Goal: Information Seeking & Learning: Learn about a topic

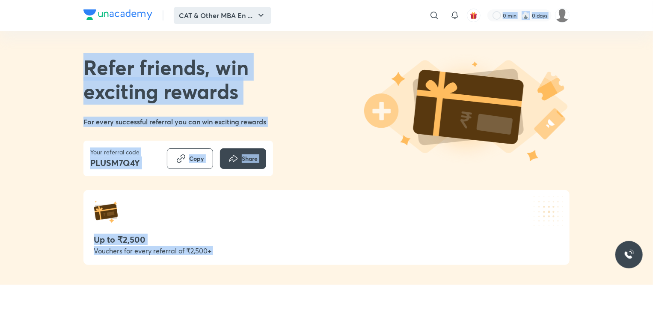
click at [253, 17] on button "CAT & Other MBA En ..." at bounding box center [223, 15] width 98 height 17
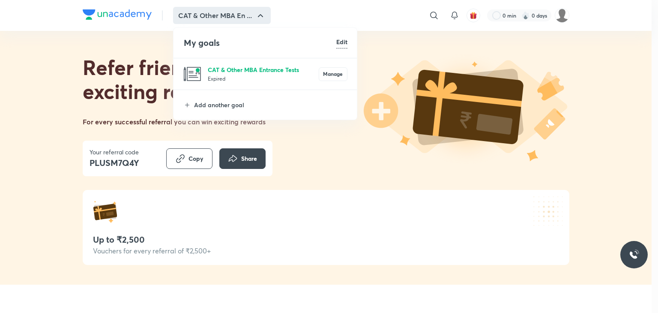
click at [237, 66] on p "CAT & Other MBA Entrance Tests" at bounding box center [263, 69] width 111 height 9
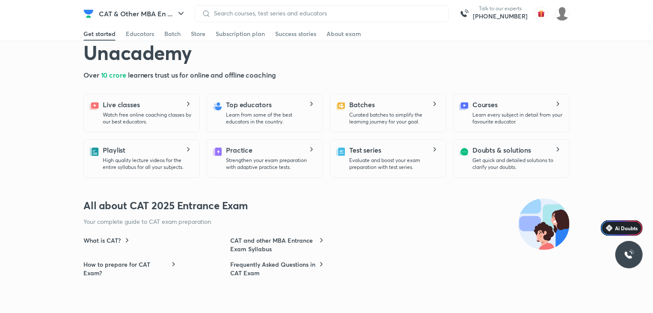
scroll to position [300, 0]
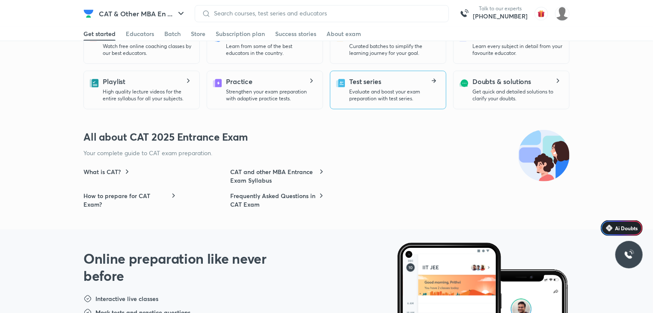
click at [402, 100] on p "Evaluate and boost your exam preparation with test series." at bounding box center [394, 95] width 90 height 14
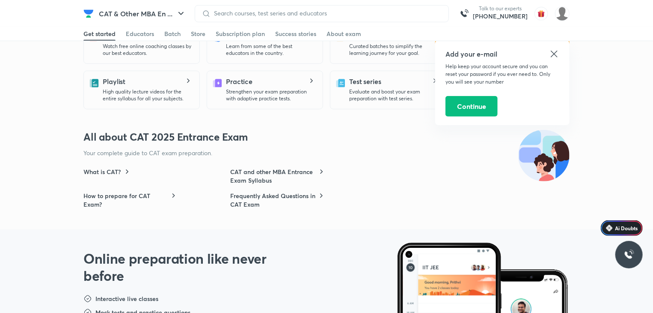
click at [558, 50] on icon at bounding box center [554, 54] width 10 height 10
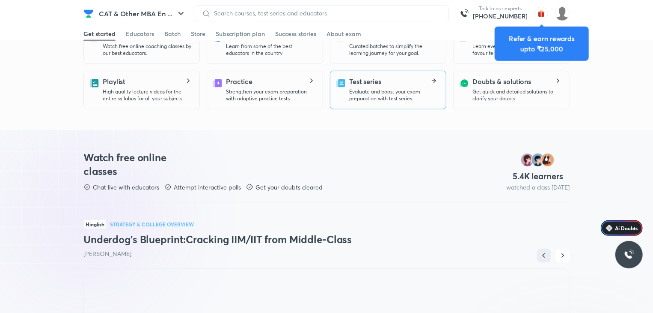
click at [392, 82] on div "Test series Evaluate and boost your exam preparation with test series." at bounding box center [394, 89] width 90 height 26
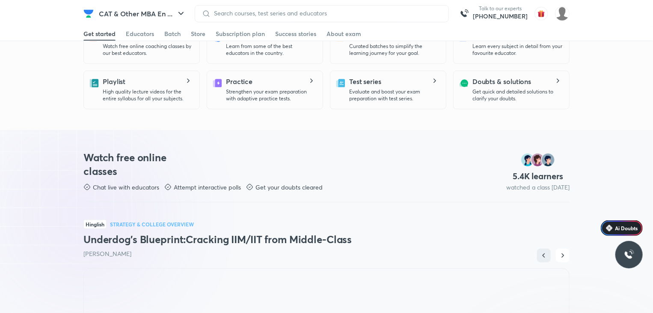
scroll to position [0, 0]
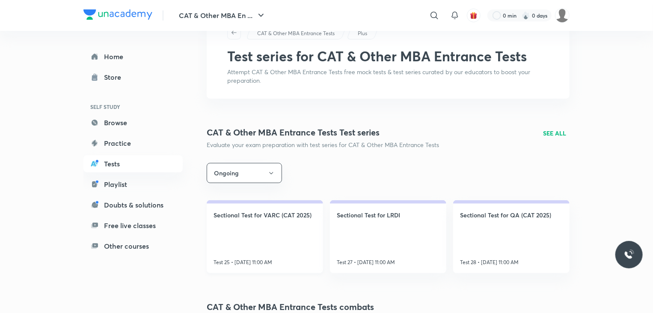
scroll to position [86, 0]
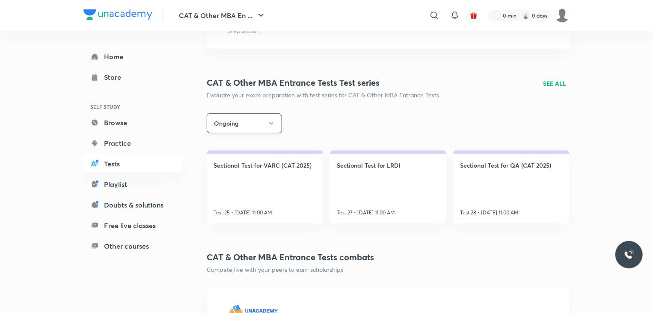
click at [265, 125] on button "Ongoing" at bounding box center [244, 123] width 75 height 20
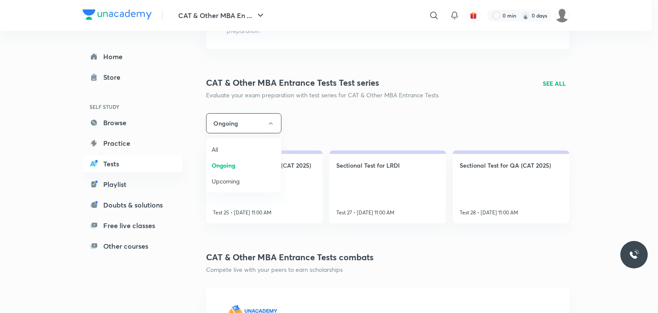
click at [233, 149] on span "All" at bounding box center [244, 149] width 64 height 9
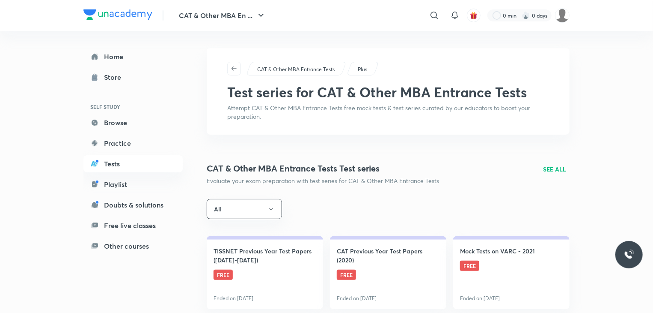
click at [559, 168] on p "SEE ALL" at bounding box center [554, 168] width 23 height 9
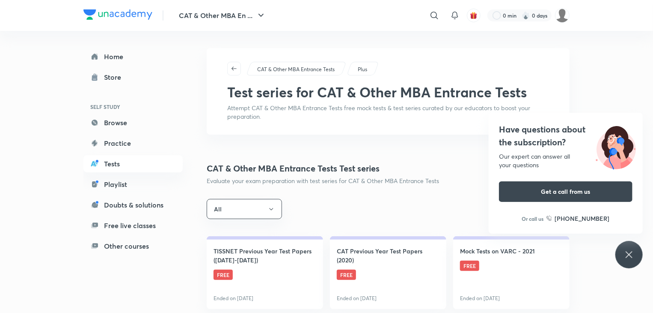
click at [447, 209] on div "All" at bounding box center [388, 209] width 363 height 20
click at [632, 262] on div "Have questions about the subscription? Our expert can answer all your questions…" at bounding box center [629, 254] width 27 height 27
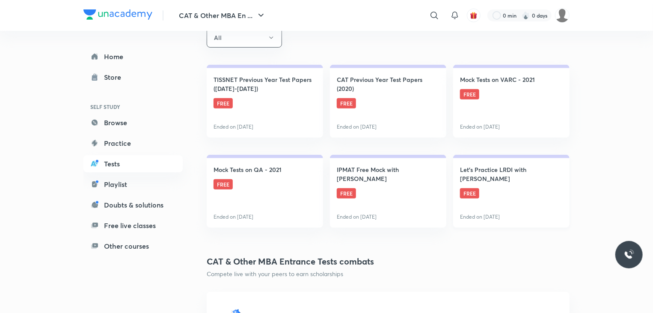
scroll to position [86, 0]
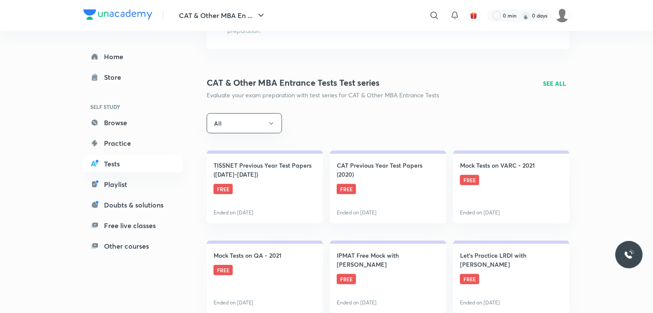
click at [551, 76] on div "CAT & Other MBA Entrance Tests Test series Evaluate your exam preparation with …" at bounding box center [388, 87] width 363 height 23
click at [554, 81] on p "SEE ALL" at bounding box center [554, 83] width 23 height 9
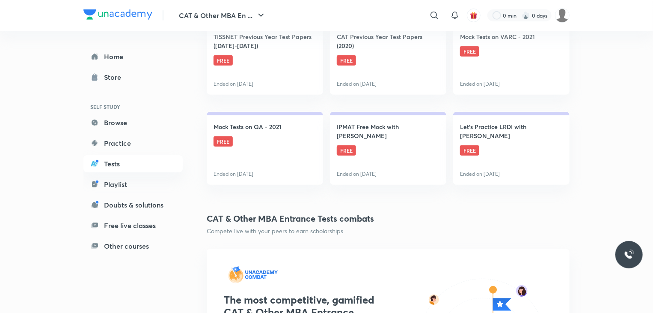
scroll to position [43, 0]
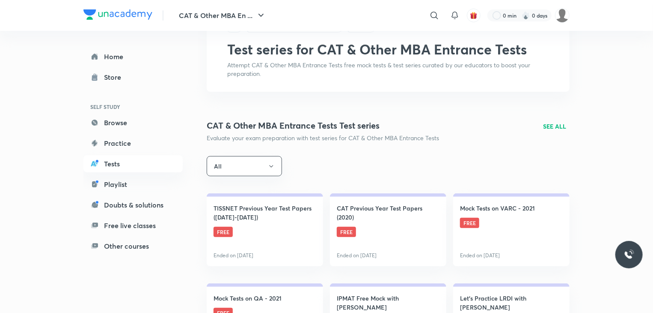
click at [548, 127] on p "SEE ALL" at bounding box center [554, 126] width 23 height 9
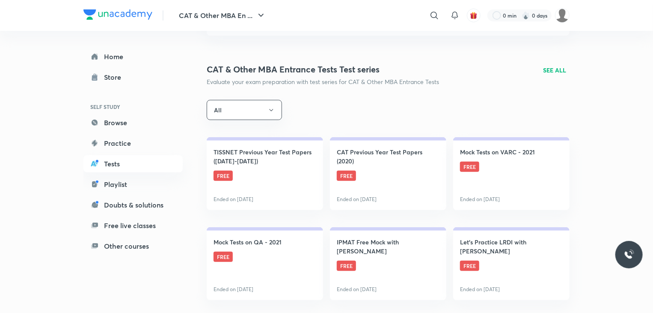
scroll to position [86, 0]
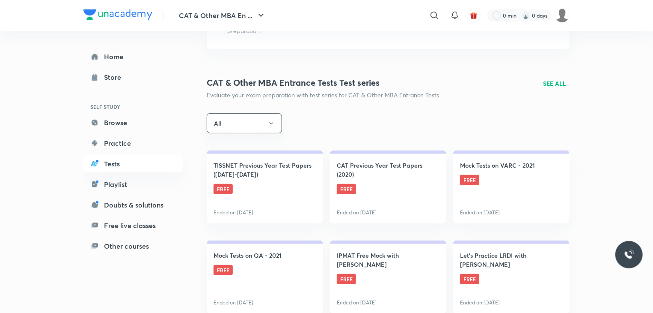
click at [554, 85] on p "SEE ALL" at bounding box center [554, 83] width 23 height 9
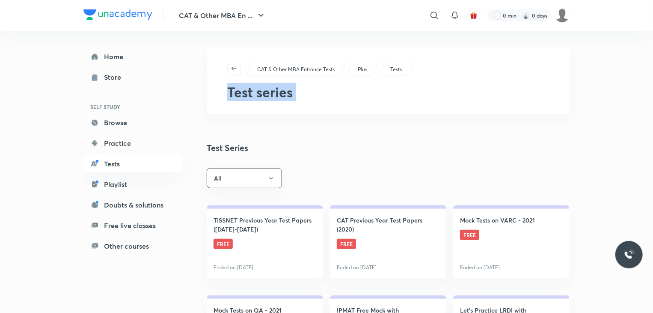
click at [553, 85] on div "CAT & Other MBA Entrance Tests Plus Tests Test series" at bounding box center [388, 81] width 363 height 66
click at [553, 84] on div "CAT & Other MBA Entrance Tests Plus Tests Test series" at bounding box center [388, 81] width 363 height 66
drag, startPoint x: 507, startPoint y: 155, endPoint x: 503, endPoint y: 154, distance: 4.3
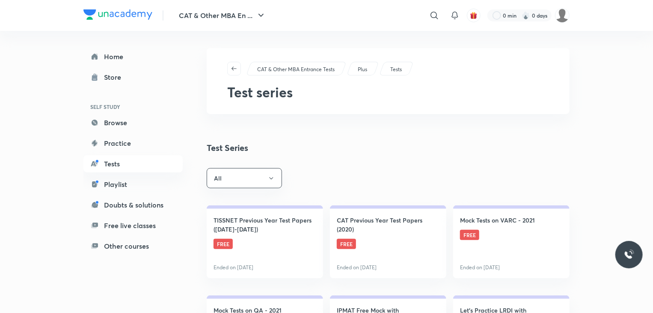
click at [507, 155] on div "CAT & Other MBA Entrance Tests Plus Tests Test series Test Series All TISSNET P…" at bounding box center [388, 303] width 363 height 510
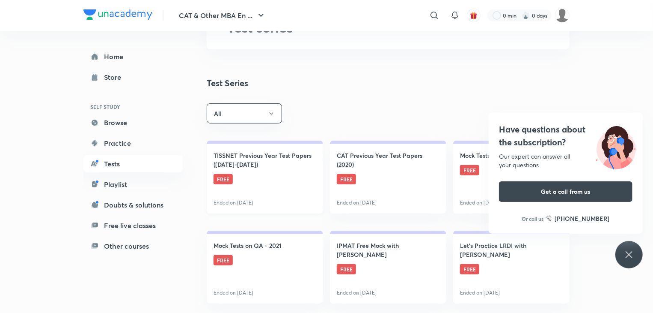
scroll to position [86, 0]
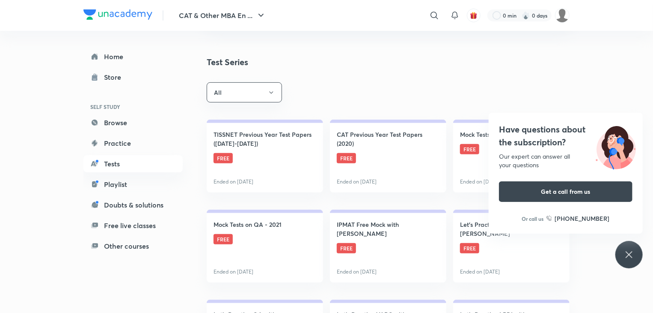
click at [631, 251] on icon at bounding box center [629, 254] width 10 height 10
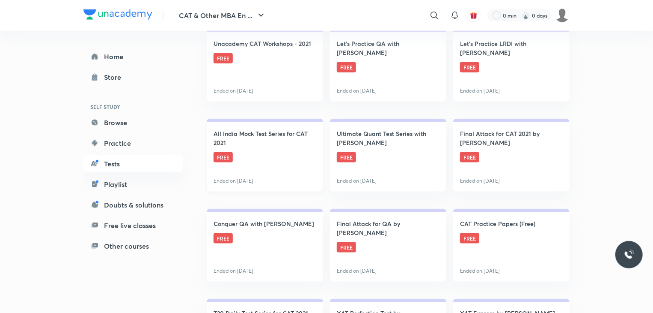
scroll to position [557, 0]
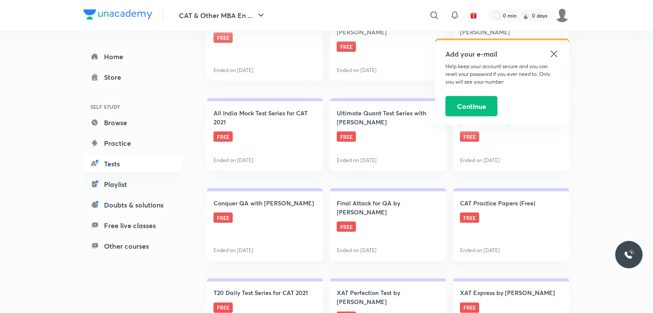
click at [557, 54] on icon at bounding box center [554, 54] width 10 height 10
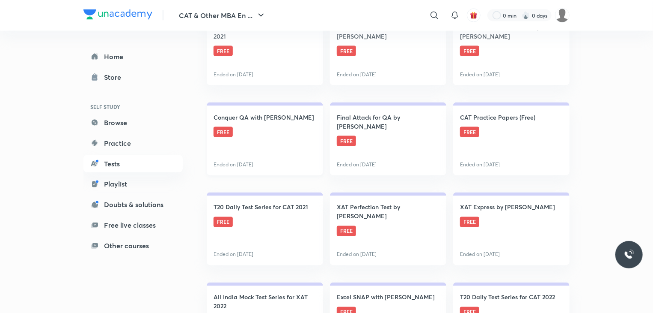
scroll to position [471, 0]
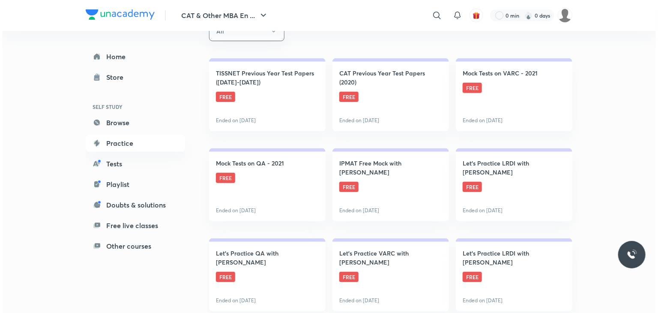
scroll to position [74, 0]
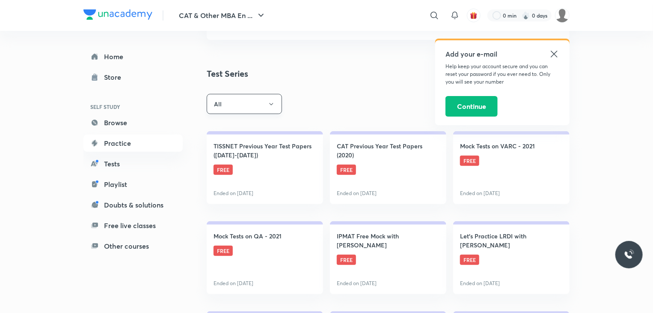
click at [253, 105] on button "All" at bounding box center [244, 104] width 75 height 20
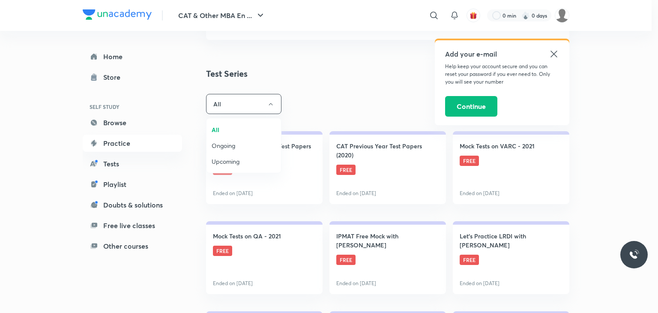
click at [232, 147] on span "Ongoing" at bounding box center [244, 145] width 64 height 9
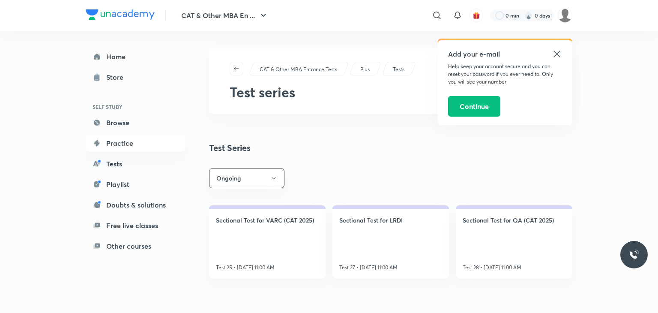
click at [557, 56] on icon at bounding box center [556, 54] width 10 height 10
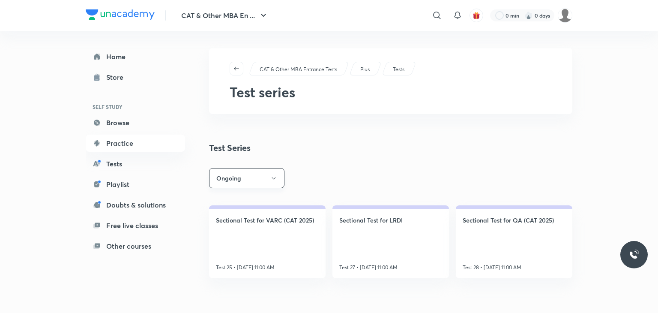
click at [248, 177] on button "Ongoing" at bounding box center [246, 178] width 75 height 20
click at [229, 238] on span "Upcoming" at bounding box center [247, 235] width 64 height 9
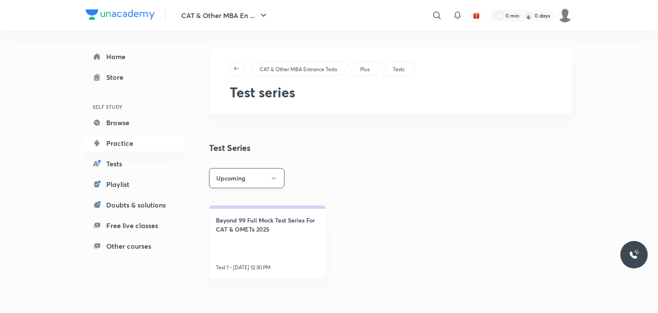
click at [262, 181] on button "Upcoming" at bounding box center [246, 178] width 75 height 20
click at [248, 209] on li "All" at bounding box center [246, 204] width 75 height 16
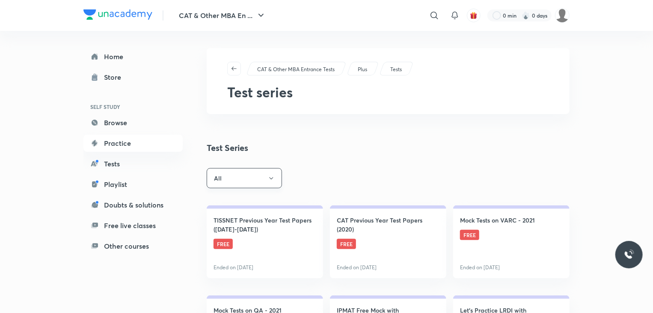
click at [277, 183] on button "All" at bounding box center [244, 178] width 75 height 20
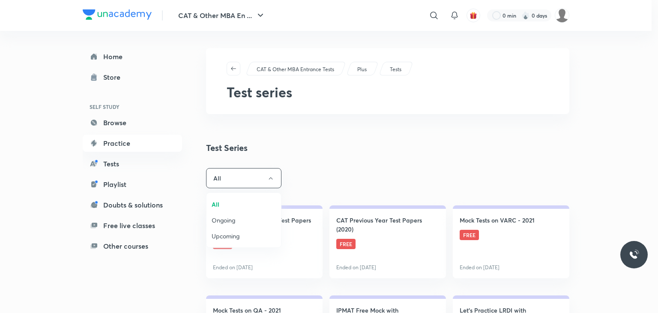
click at [250, 220] on span "Ongoing" at bounding box center [244, 219] width 64 height 9
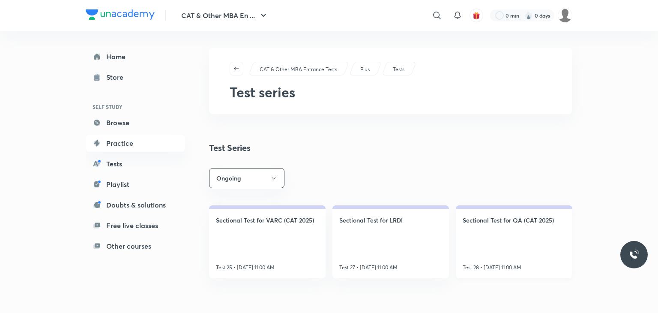
click at [520, 221] on h4 "Sectional Test for QA (CAT 2025)" at bounding box center [507, 219] width 91 height 9
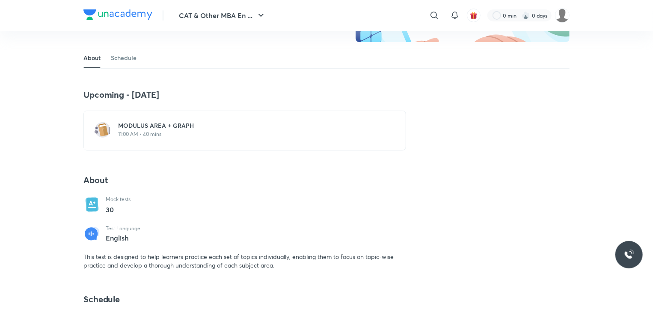
scroll to position [171, 0]
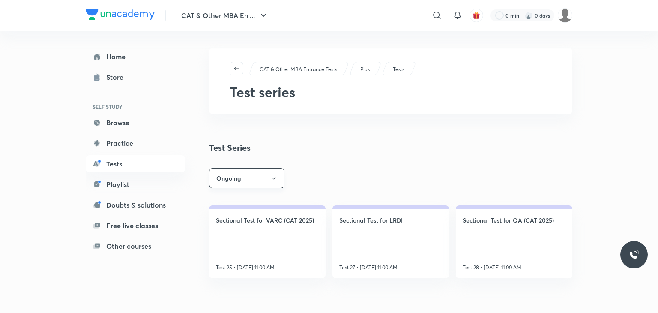
click at [245, 173] on button "Ongoing" at bounding box center [246, 178] width 75 height 20
click at [246, 199] on li "All" at bounding box center [246, 204] width 75 height 16
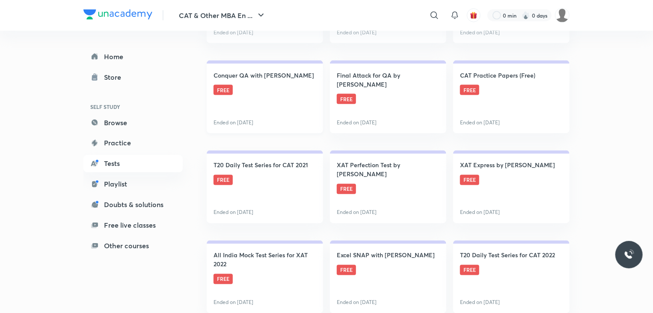
scroll to position [685, 0]
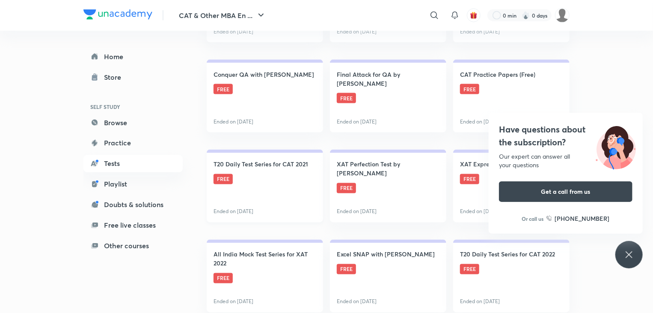
click at [264, 185] on link "T20 Daily Test Series for CAT 2021 FREE Ended on Jul 24" at bounding box center [265, 185] width 116 height 73
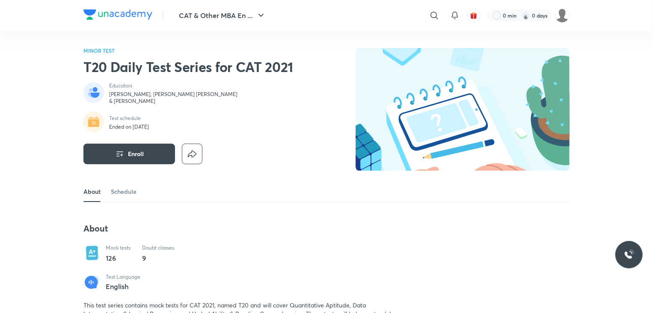
scroll to position [43, 0]
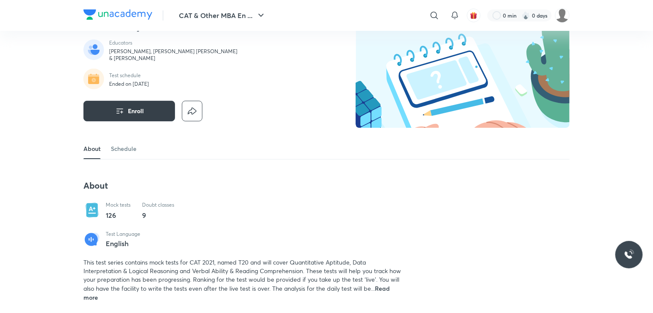
click at [122, 109] on icon "button" at bounding box center [120, 111] width 10 height 10
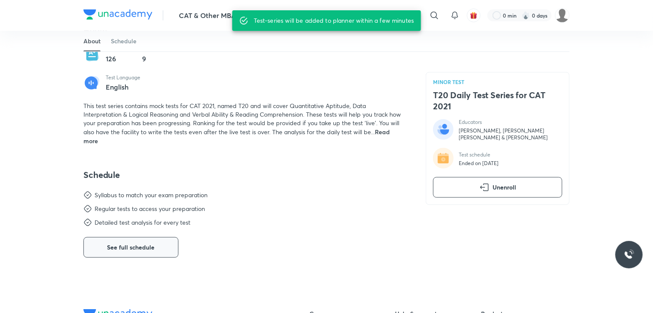
scroll to position [214, 0]
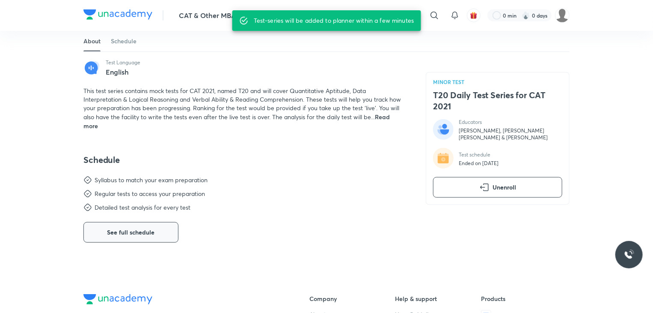
click at [149, 238] on button "See full schedule" at bounding box center [130, 232] width 95 height 21
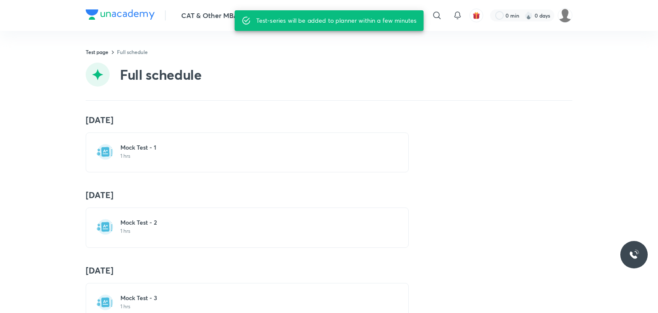
click at [184, 164] on div "Mock Test - 1 1 hrs" at bounding box center [247, 152] width 323 height 40
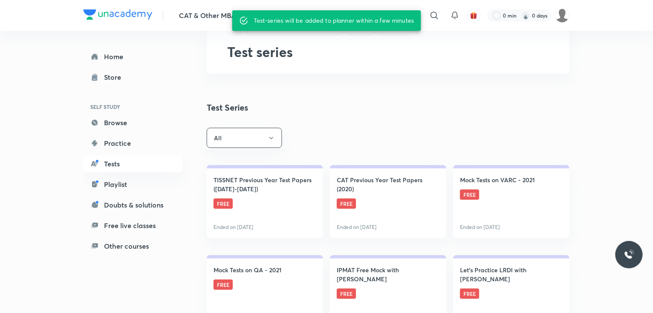
scroll to position [86, 0]
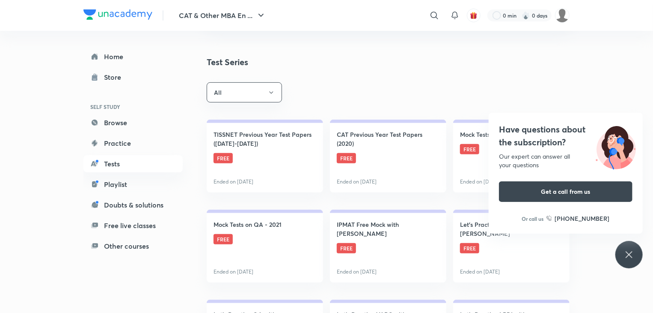
click at [624, 252] on icon at bounding box center [629, 254] width 10 height 10
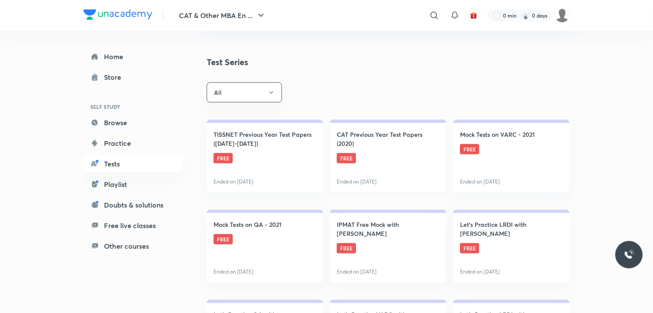
click at [384, 165] on link "CAT Previous Year Test Papers (2020) FREE Ended on Mar 17" at bounding box center [388, 155] width 116 height 73
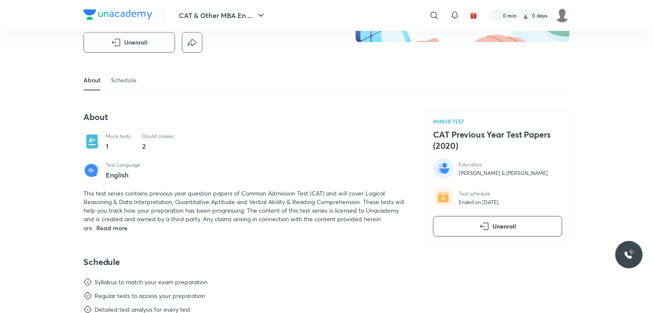
scroll to position [86, 0]
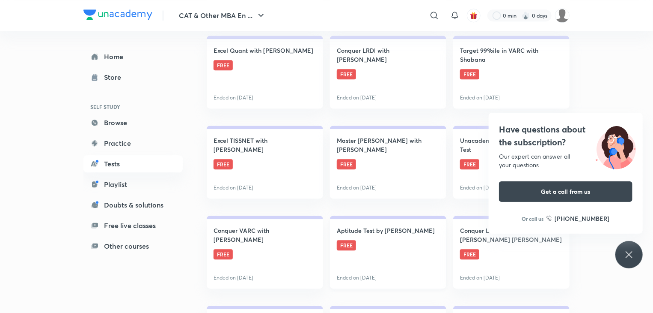
scroll to position [1070, 0]
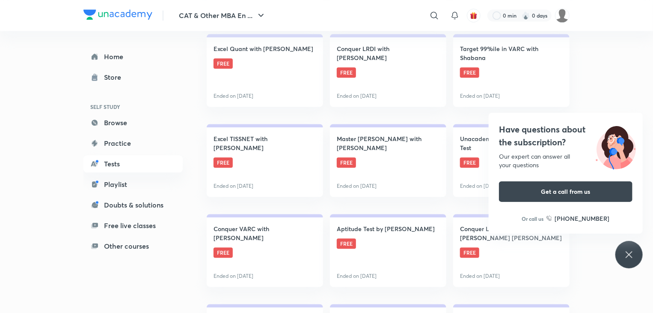
drag, startPoint x: 634, startPoint y: 253, endPoint x: 632, endPoint y: 248, distance: 4.8
click at [633, 250] on icon at bounding box center [629, 254] width 10 height 10
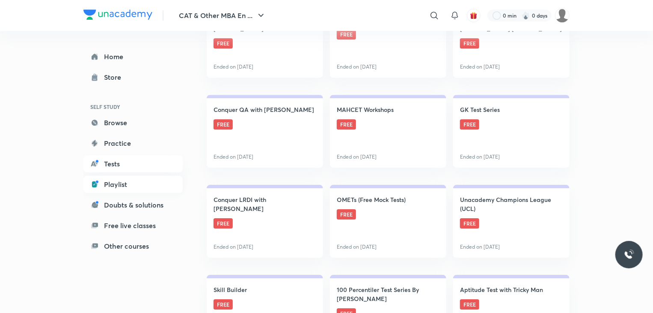
scroll to position [1284, 0]
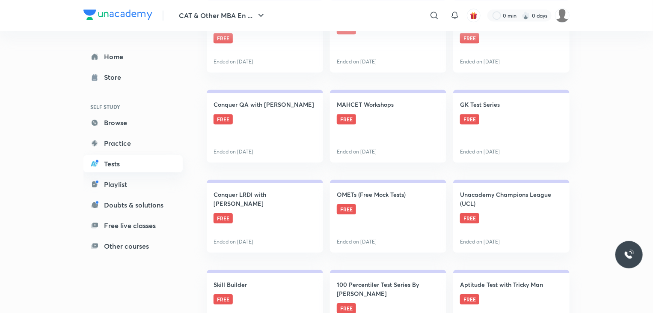
click at [120, 165] on link "Tests" at bounding box center [132, 163] width 99 height 17
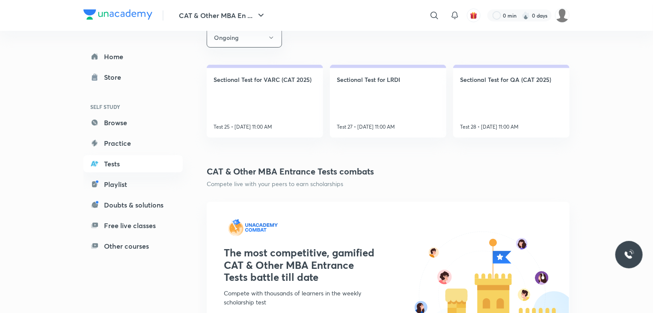
scroll to position [385, 0]
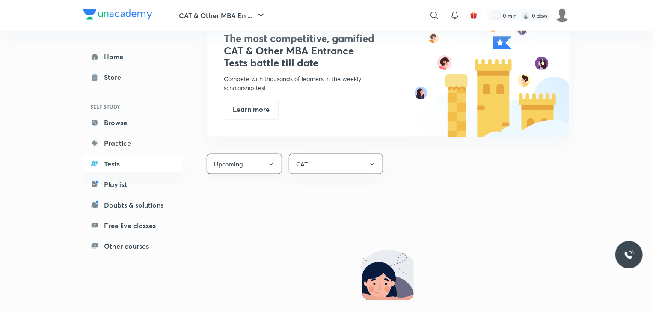
click at [261, 154] on button "Upcoming" at bounding box center [244, 164] width 75 height 20
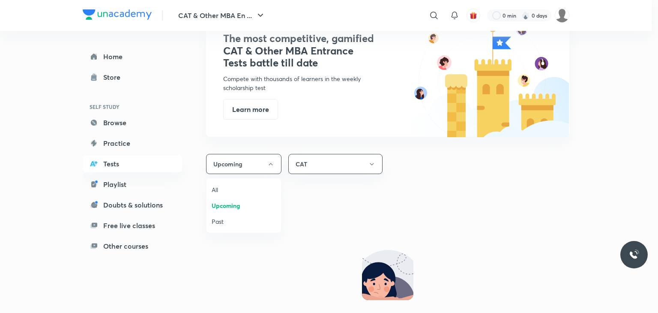
click at [234, 189] on span "All" at bounding box center [244, 189] width 64 height 9
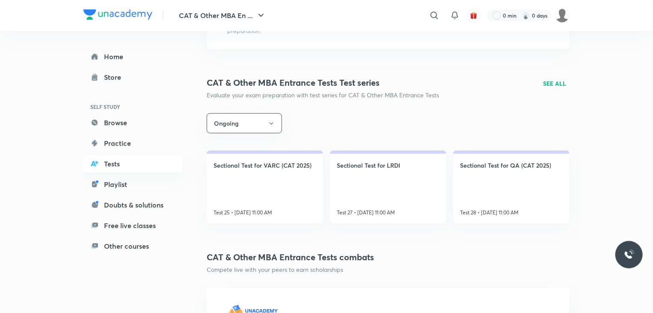
scroll to position [0, 0]
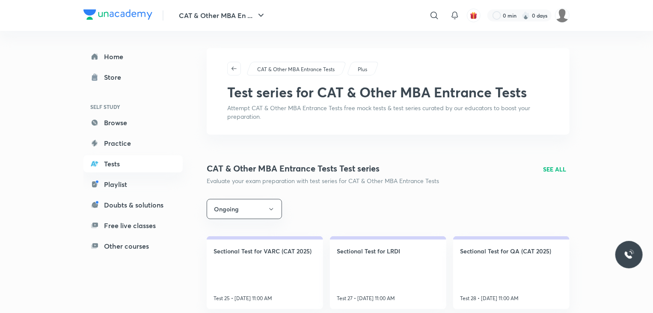
click at [551, 172] on p "SEE ALL" at bounding box center [554, 168] width 23 height 9
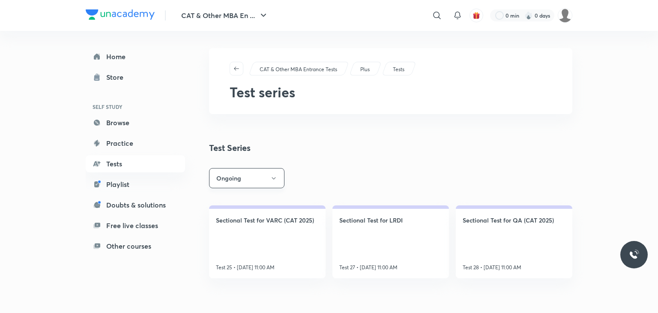
click at [233, 173] on button "Ongoing" at bounding box center [246, 178] width 75 height 20
click at [229, 207] on span "All" at bounding box center [247, 204] width 64 height 9
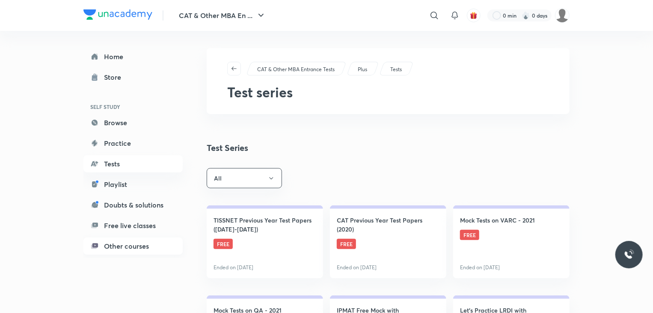
click at [116, 250] on link "Other courses" at bounding box center [132, 245] width 99 height 17
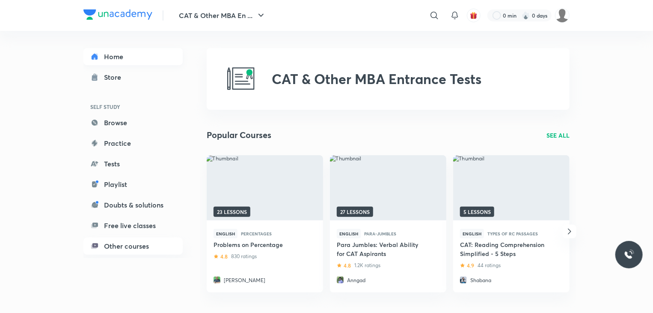
click at [108, 59] on link "Home" at bounding box center [132, 56] width 99 height 17
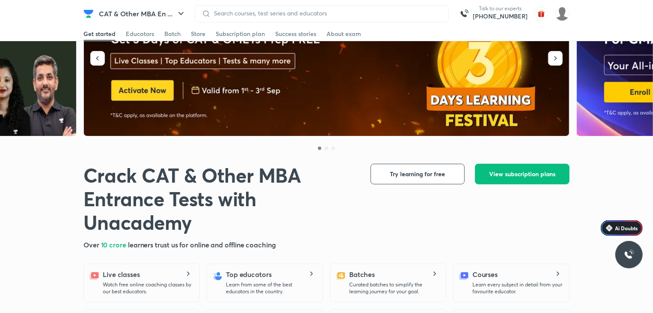
scroll to position [171, 0]
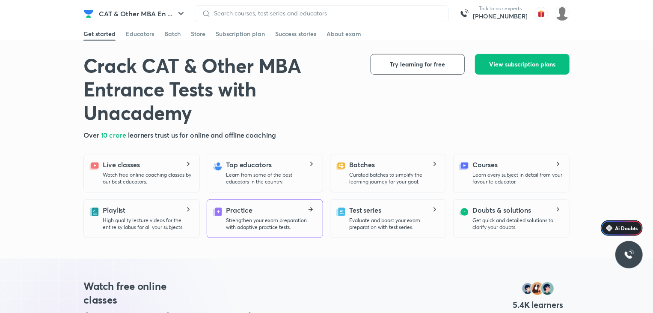
click at [256, 220] on p "Strengthen your exam preparation with adaptive practice tests." at bounding box center [271, 224] width 90 height 14
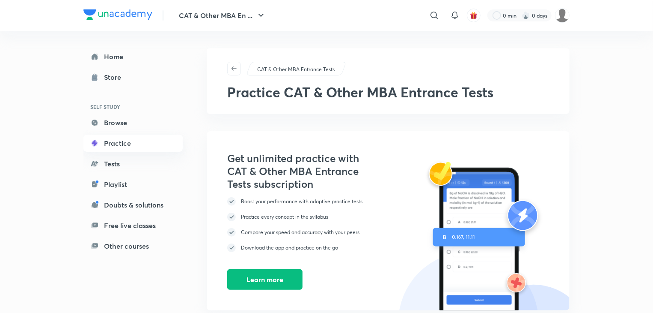
click at [118, 146] on link "Practice" at bounding box center [132, 142] width 99 height 17
click at [120, 122] on link "Browse" at bounding box center [132, 122] width 99 height 17
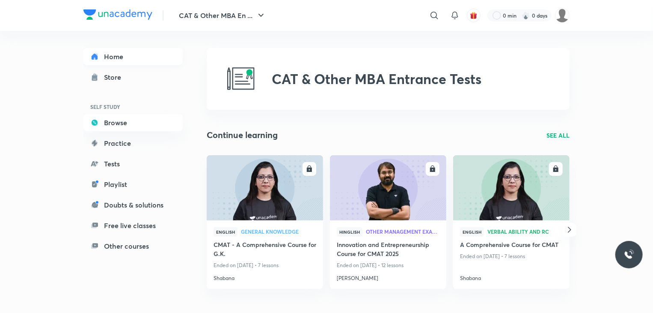
click at [122, 57] on link "Home" at bounding box center [132, 56] width 99 height 17
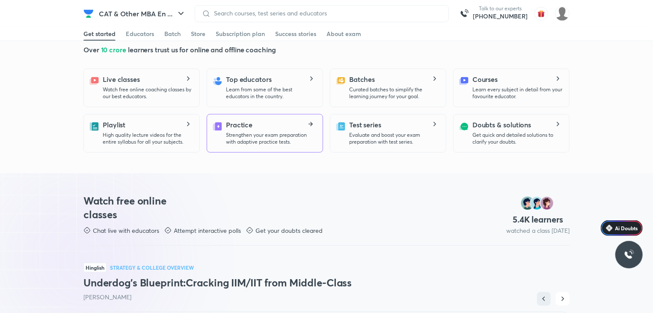
scroll to position [257, 0]
click at [542, 86] on p "Learn every subject in detail from your favourite educator." at bounding box center [518, 93] width 90 height 14
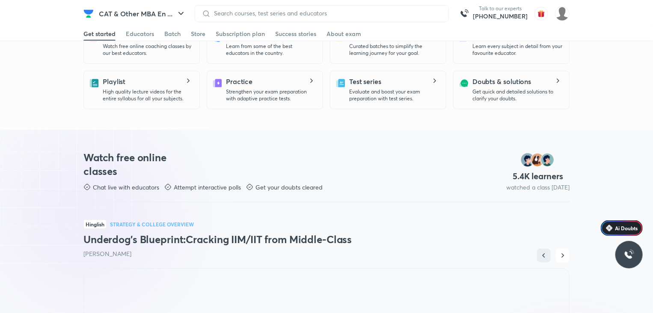
scroll to position [271, 0]
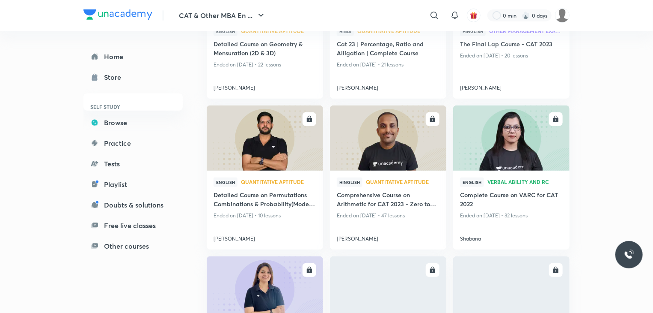
scroll to position [171, 0]
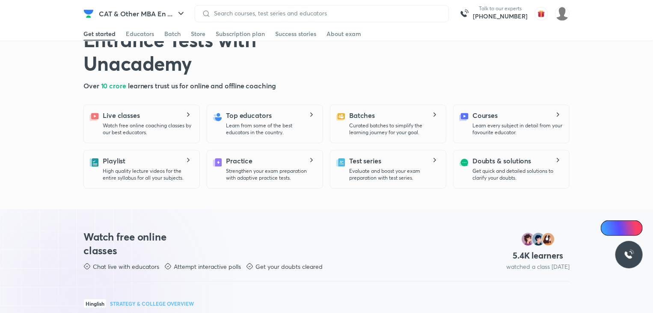
scroll to position [175, 0]
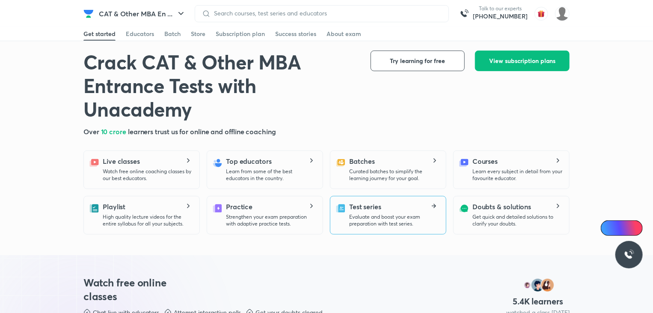
click at [394, 215] on p "Evaluate and boost your exam preparation with test series." at bounding box center [394, 220] width 90 height 14
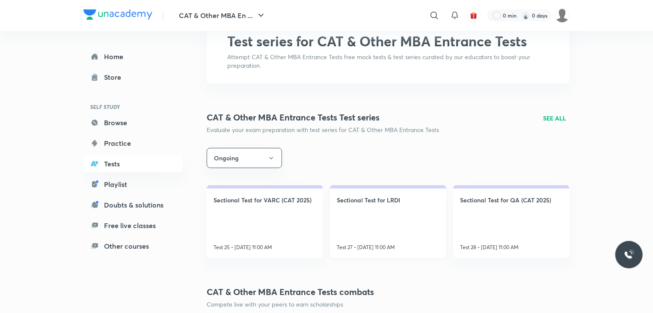
scroll to position [86, 0]
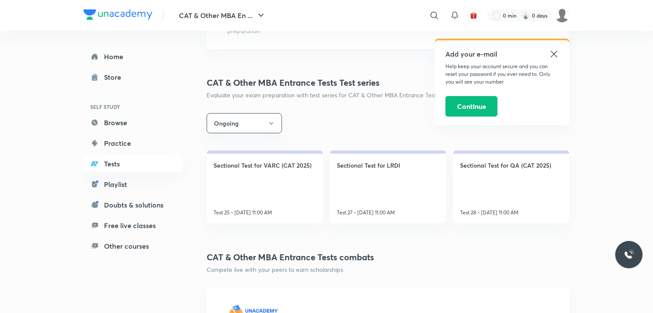
click at [557, 54] on icon at bounding box center [554, 54] width 10 height 10
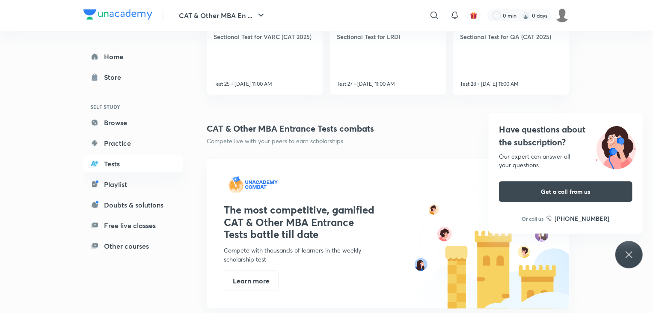
scroll to position [257, 0]
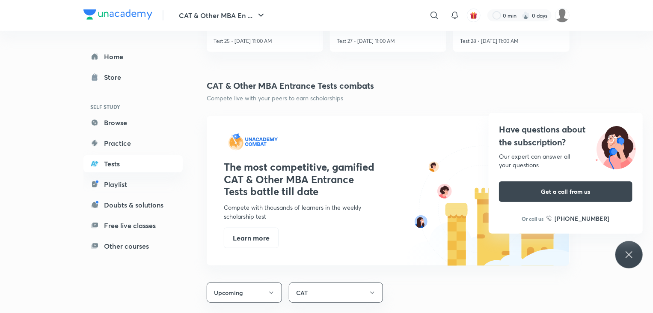
click at [636, 254] on div "Have questions about the subscription? Our expert can answer all your questions…" at bounding box center [629, 254] width 27 height 27
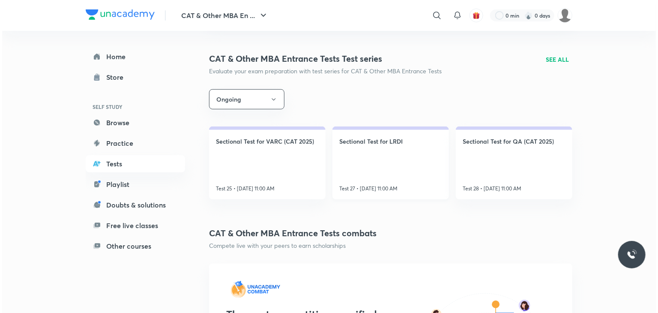
scroll to position [43, 0]
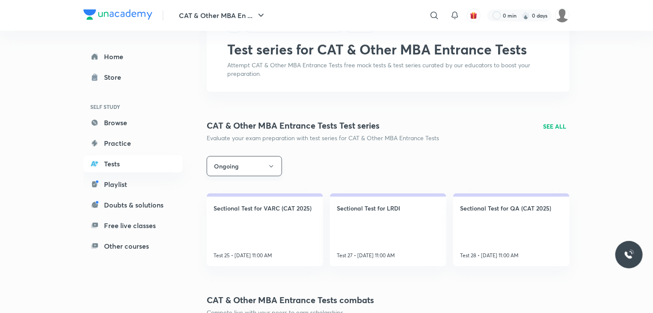
click at [269, 162] on button "Ongoing" at bounding box center [244, 166] width 75 height 20
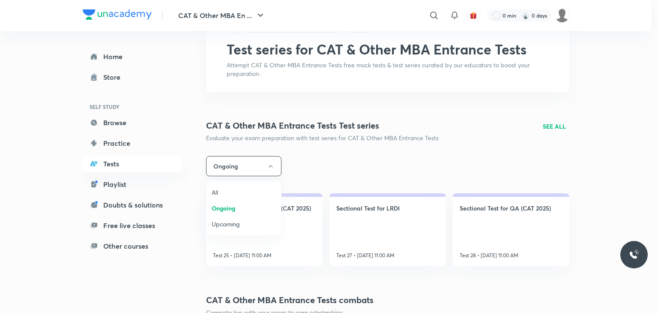
drag, startPoint x: 229, startPoint y: 193, endPoint x: 229, endPoint y: 186, distance: 6.4
click at [229, 192] on span "All" at bounding box center [244, 192] width 64 height 9
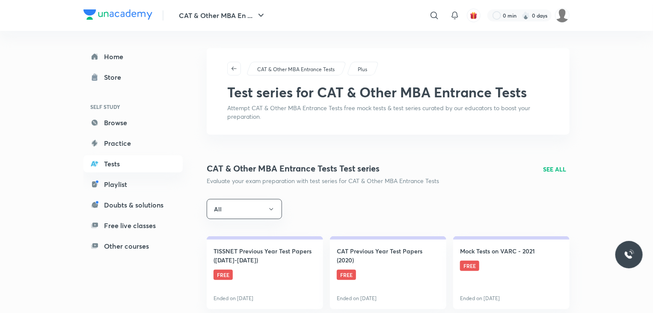
click at [560, 169] on p "SEE ALL" at bounding box center [554, 168] width 23 height 9
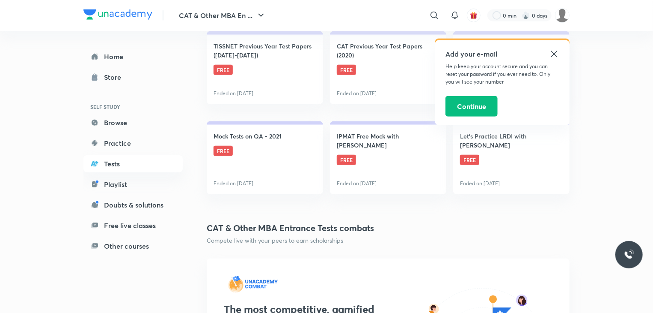
scroll to position [43, 0]
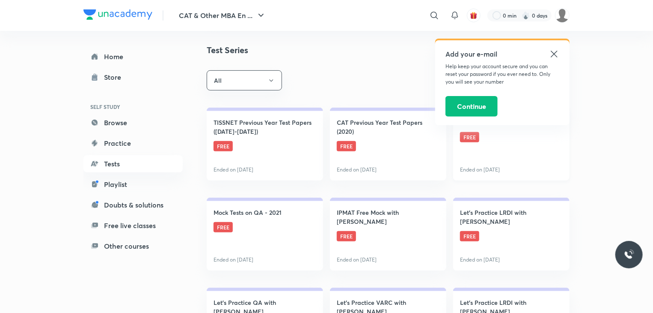
scroll to position [31, 0]
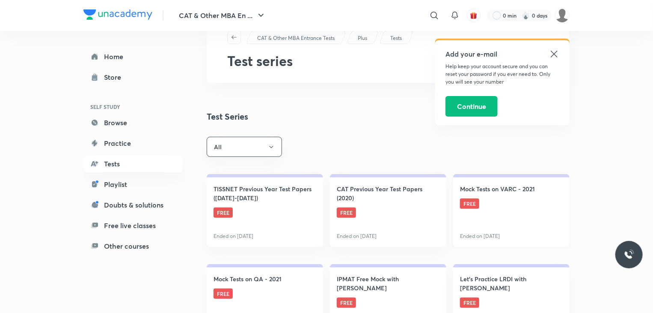
click at [521, 195] on link "Mock Tests on VARC - 2021 FREE Ended on Apr 16" at bounding box center [511, 210] width 116 height 73
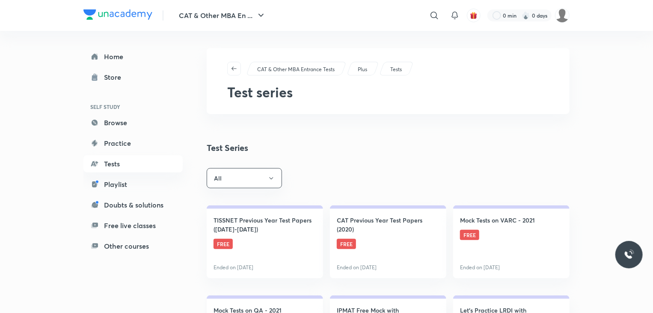
scroll to position [128, 0]
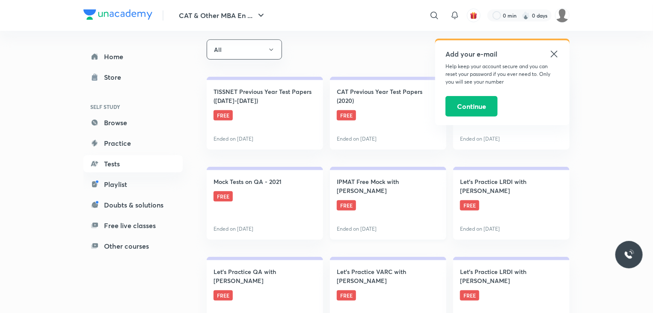
click at [400, 203] on link "IPMAT Free Mock with Ronakkumar Shah FREE Ended on May 5" at bounding box center [388, 203] width 116 height 73
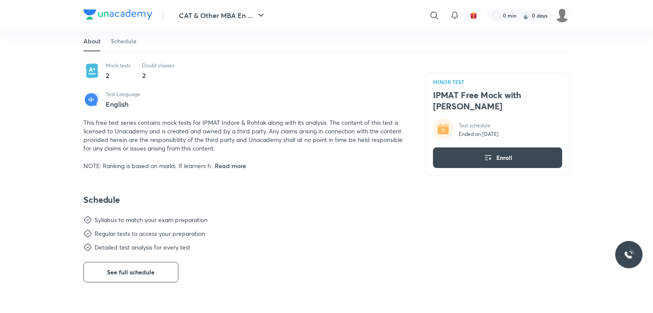
scroll to position [214, 0]
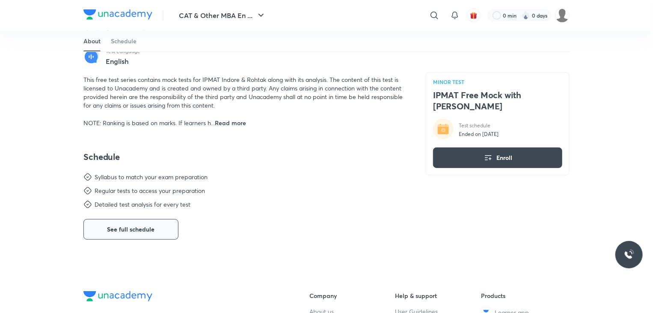
click at [152, 225] on span "See full schedule" at bounding box center [131, 229] width 48 height 9
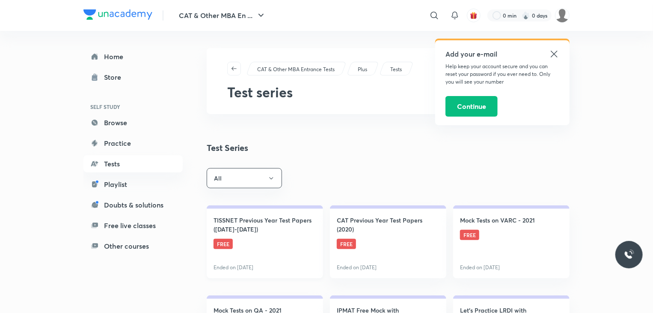
click at [276, 236] on link "TISSNET Previous Year Test Papers (2011-2019) FREE Ended on Dec 8" at bounding box center [265, 241] width 116 height 73
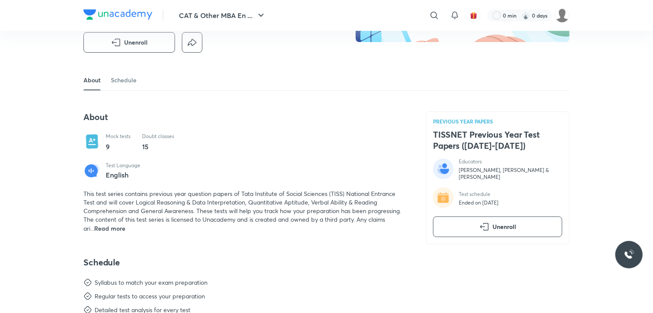
scroll to position [257, 0]
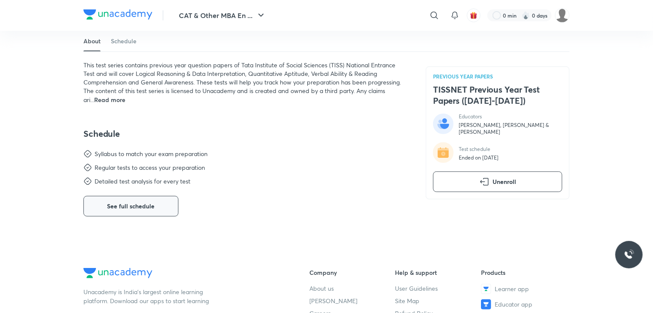
click at [129, 212] on button "See full schedule" at bounding box center [130, 206] width 95 height 21
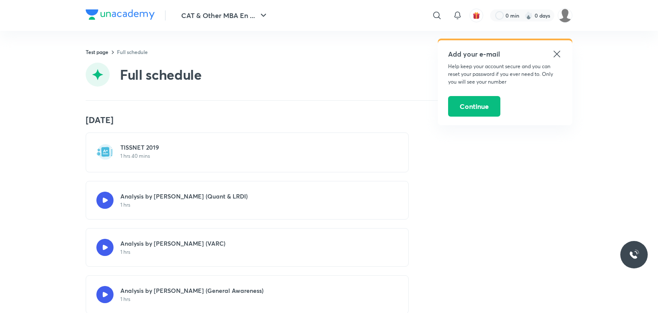
click at [558, 42] on div "Add your e-mail Help keep your account secure and you can reset your password i…" at bounding box center [505, 82] width 134 height 85
click at [555, 54] on icon at bounding box center [556, 54] width 10 height 10
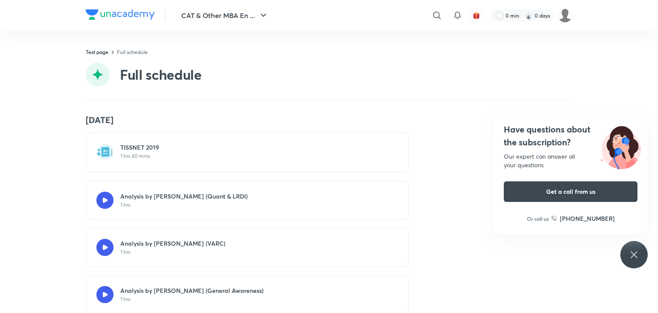
click at [645, 259] on div "Have questions about the subscription? Our expert can answer all your questions…" at bounding box center [633, 254] width 27 height 27
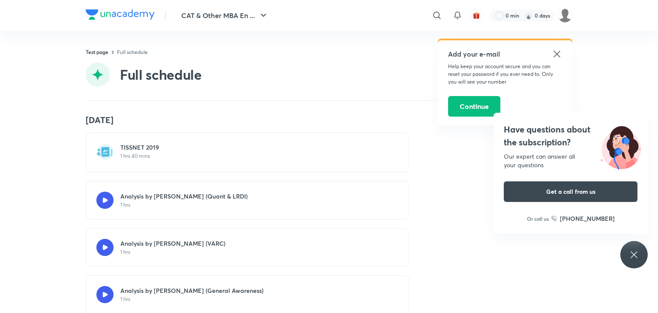
click at [224, 66] on div "Full schedule" at bounding box center [329, 75] width 486 height 24
